Goal: Transaction & Acquisition: Purchase product/service

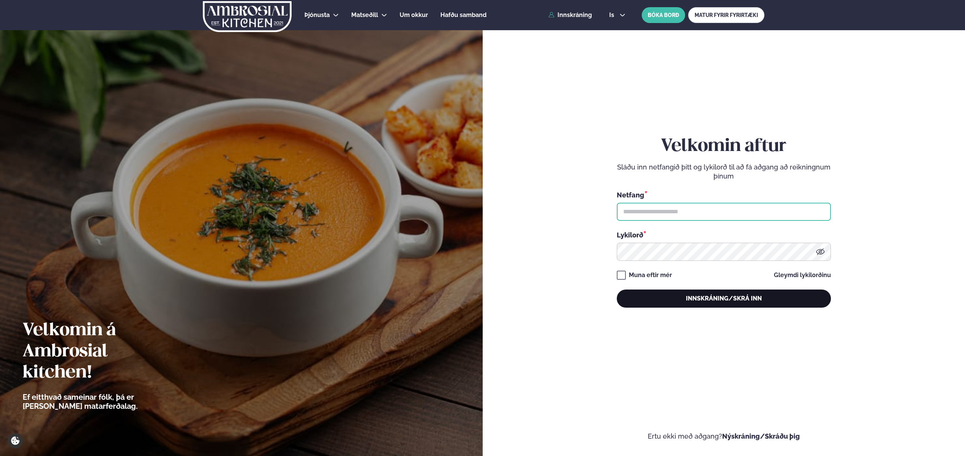
type input "**********"
click at [737, 301] on button "Innskráning/Skrá inn" at bounding box center [723, 299] width 214 height 18
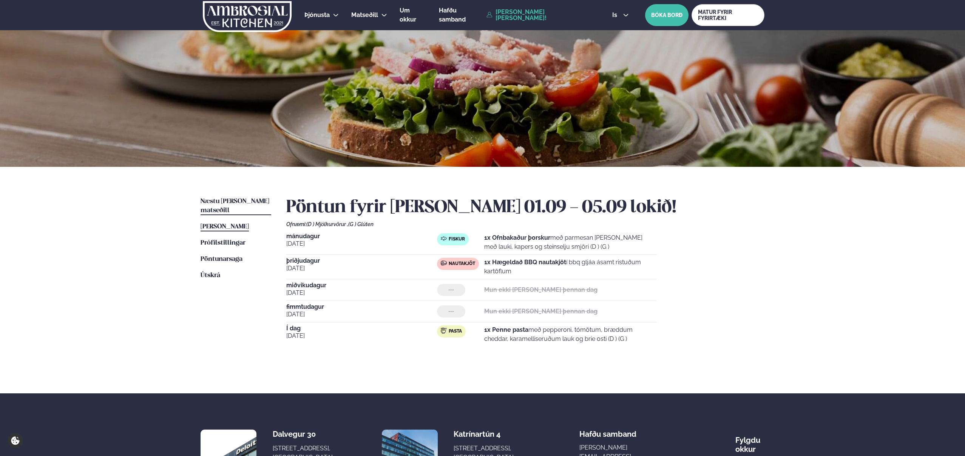
click at [225, 200] on span "Næstu [PERSON_NAME] matseðill" at bounding box center [234, 205] width 69 height 15
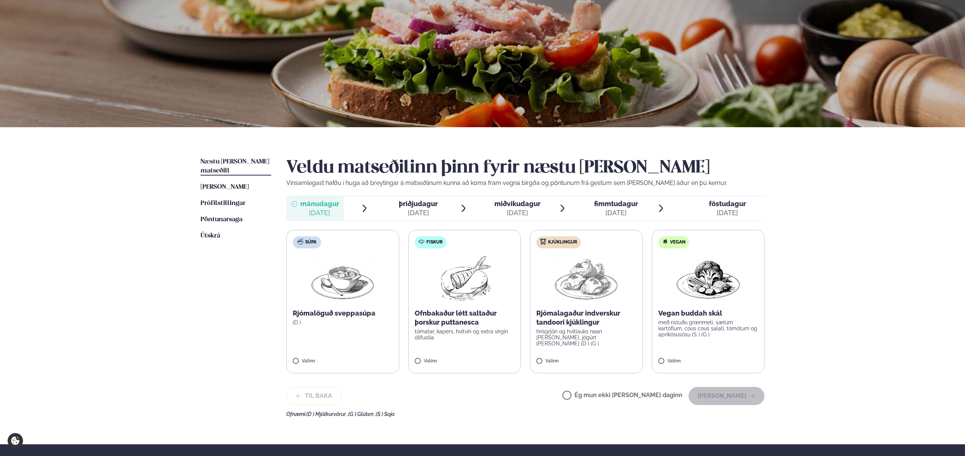
scroll to position [40, 0]
click at [716, 394] on button "[PERSON_NAME]" at bounding box center [726, 396] width 76 height 18
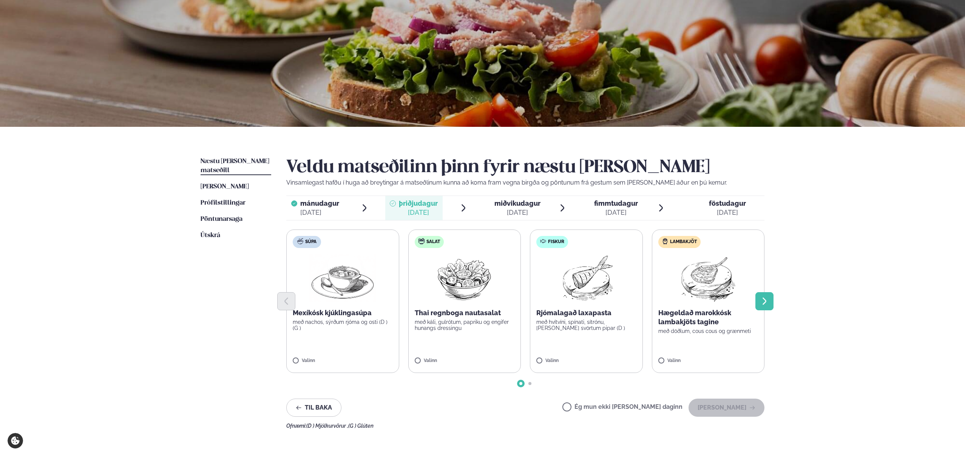
click at [765, 300] on icon "Next slide" at bounding box center [764, 300] width 4 height 7
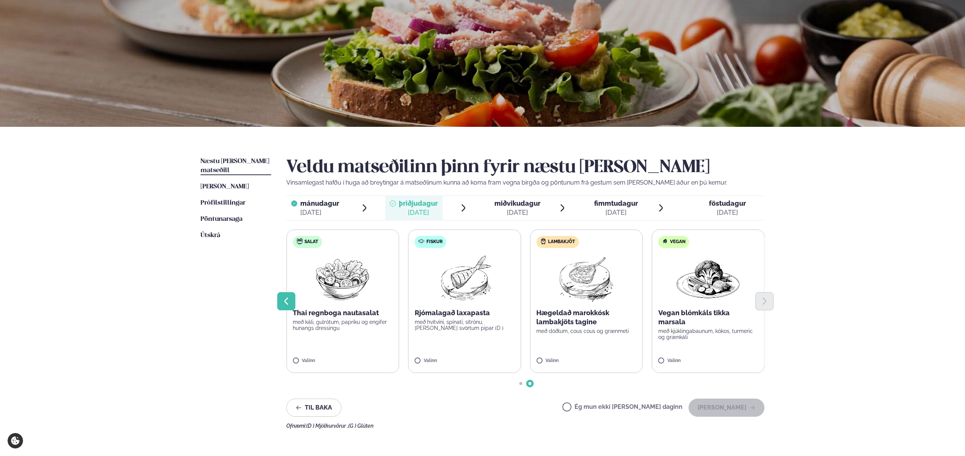
click at [285, 299] on icon "Previous slide" at bounding box center [286, 301] width 9 height 9
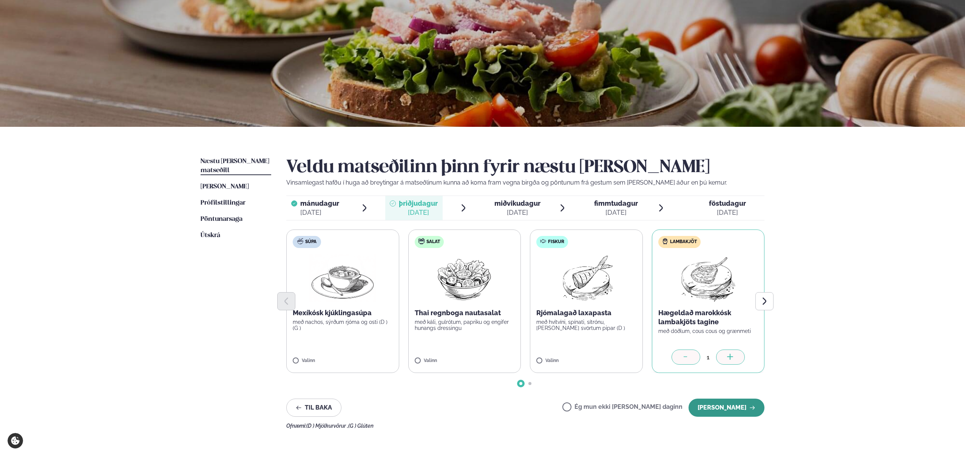
click at [729, 406] on button "[PERSON_NAME]" at bounding box center [726, 408] width 76 height 18
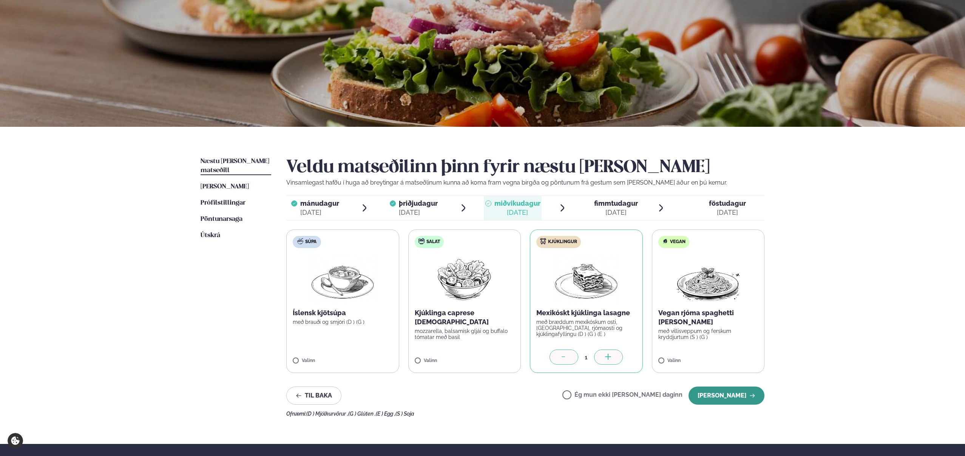
click at [734, 395] on button "[PERSON_NAME]" at bounding box center [726, 396] width 76 height 18
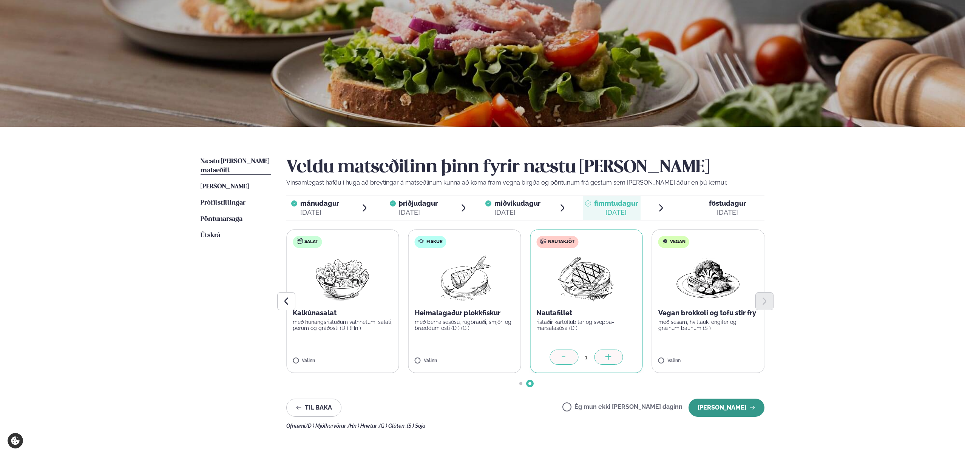
click at [724, 410] on button "[PERSON_NAME]" at bounding box center [726, 408] width 76 height 18
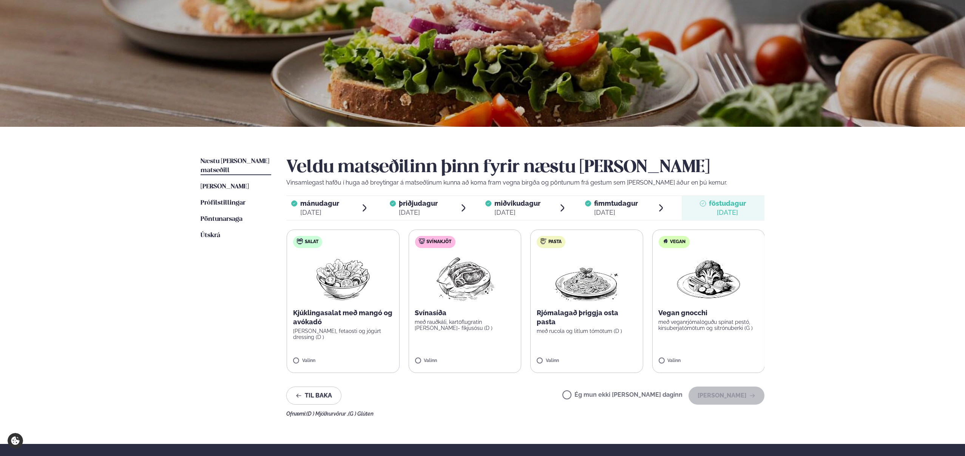
click at [433, 351] on label "Svínakjöt Svínasíða með rauðkáli, kartöflugratín [PERSON_NAME]- fíkjusósu (D ) …" at bounding box center [464, 301] width 113 height 143
click at [441, 318] on div "Svínasíða með rauðkáli, kartöflugratín [PERSON_NAME]- fíkjusósu (D )" at bounding box center [465, 319] width 100 height 23
click at [727, 395] on button "[PERSON_NAME]" at bounding box center [726, 396] width 76 height 18
